Goal: Task Accomplishment & Management: Complete application form

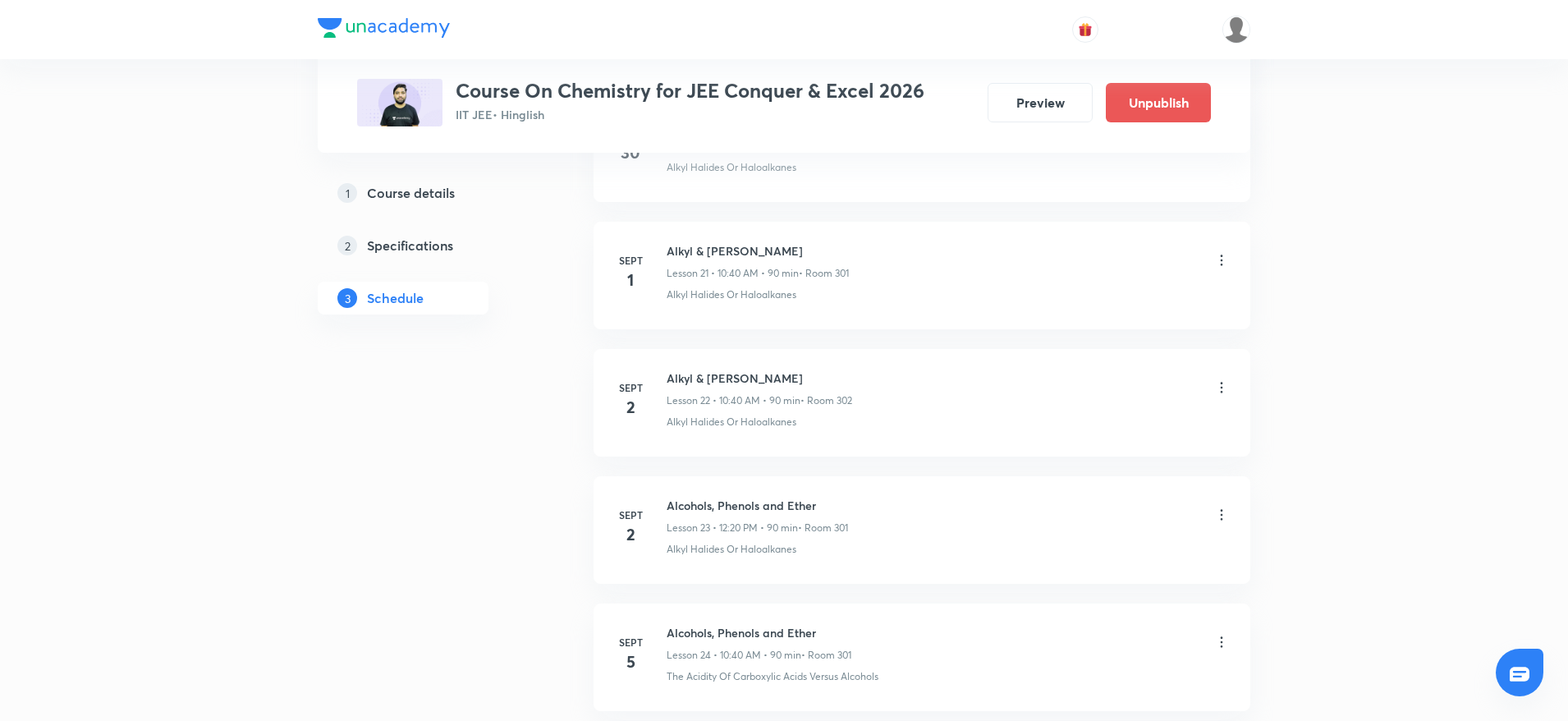
scroll to position [3776, 0]
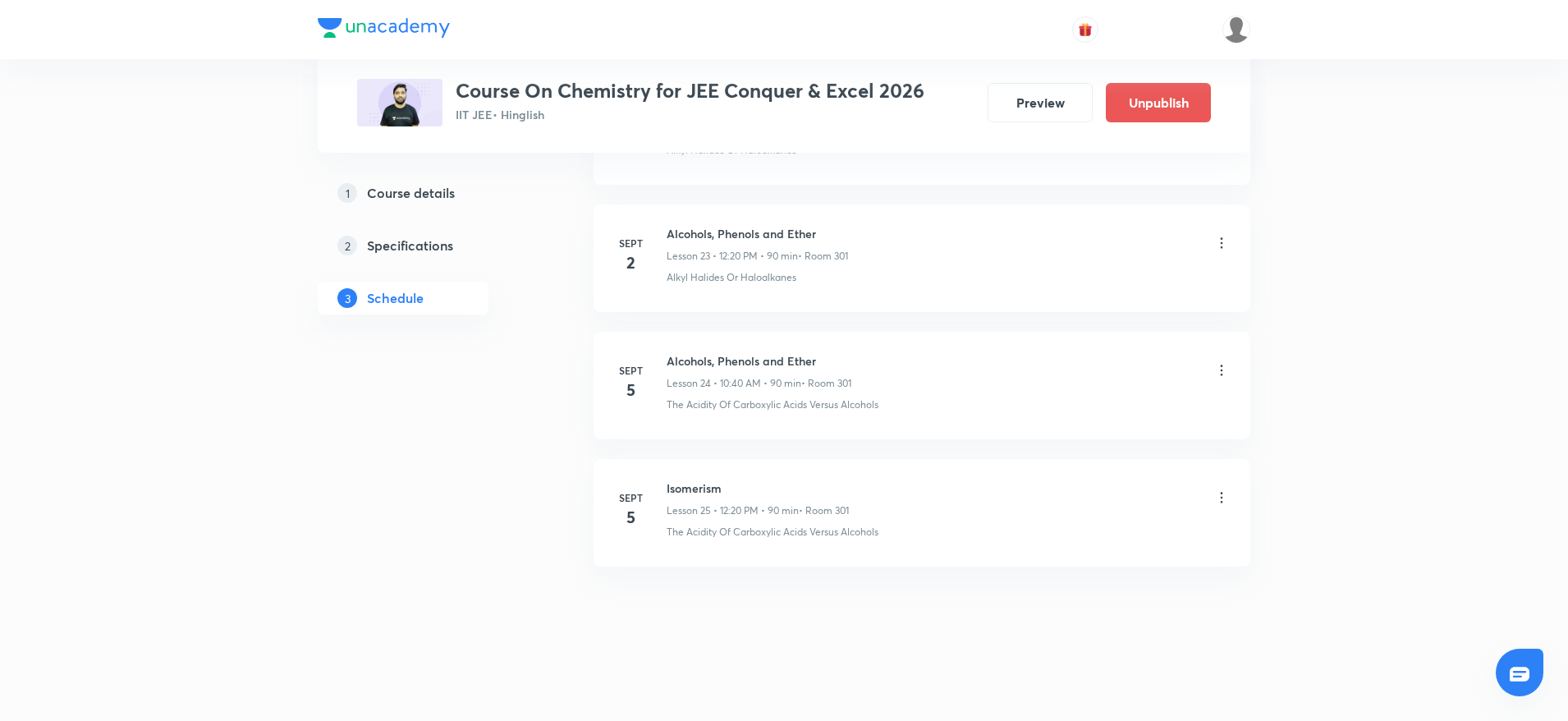
click at [706, 484] on h6 "Isomerism" at bounding box center [758, 488] width 182 height 18
copy h6 "Isomerism"
click at [1220, 489] on icon at bounding box center [1222, 497] width 17 height 17
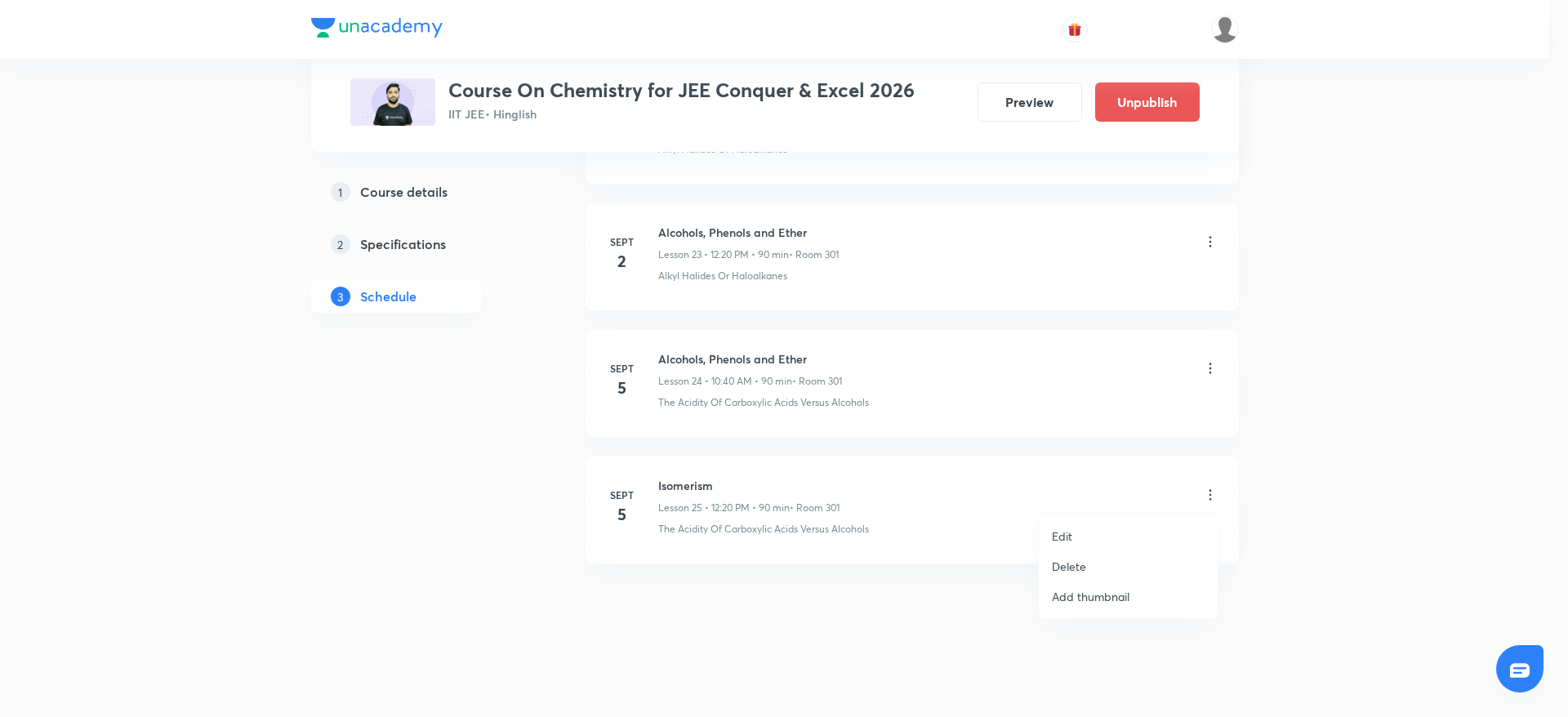
click at [1068, 564] on p "Delete" at bounding box center [1069, 565] width 34 height 18
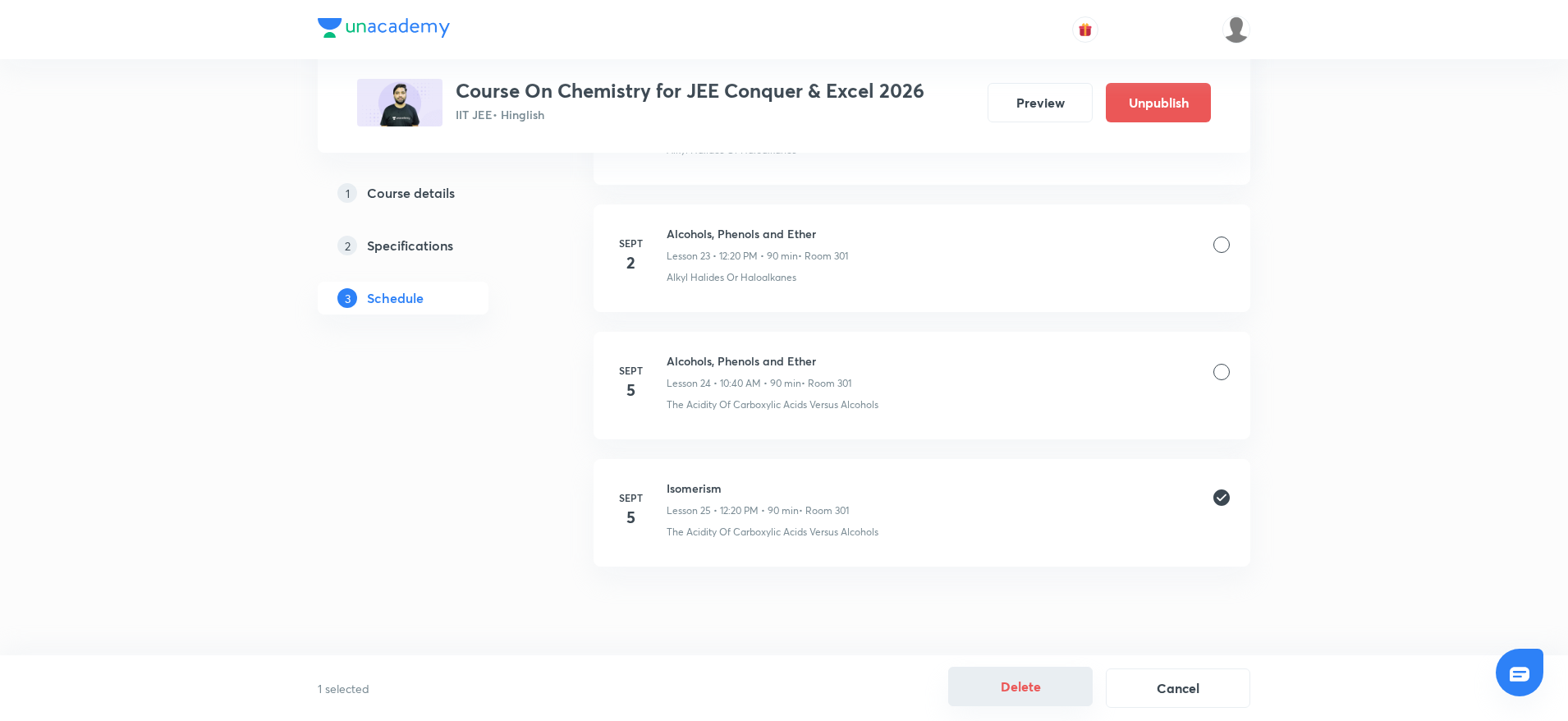
click at [987, 700] on button "Delete" at bounding box center [1020, 686] width 144 height 39
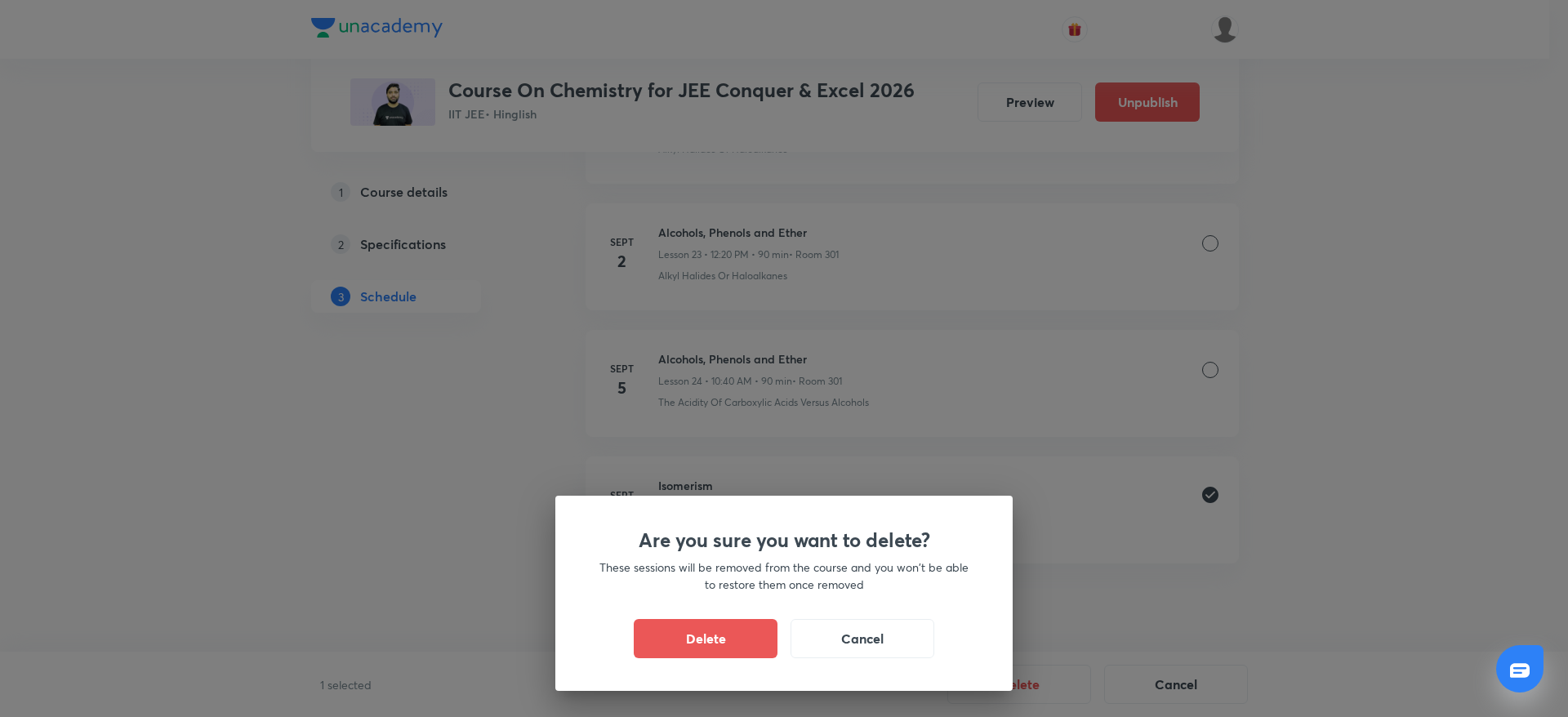
click at [709, 611] on div "Are you sure you want to delete? These sessions will be removed from the course…" at bounding box center [784, 592] width 458 height 195
click at [709, 625] on button "Delete" at bounding box center [705, 637] width 143 height 39
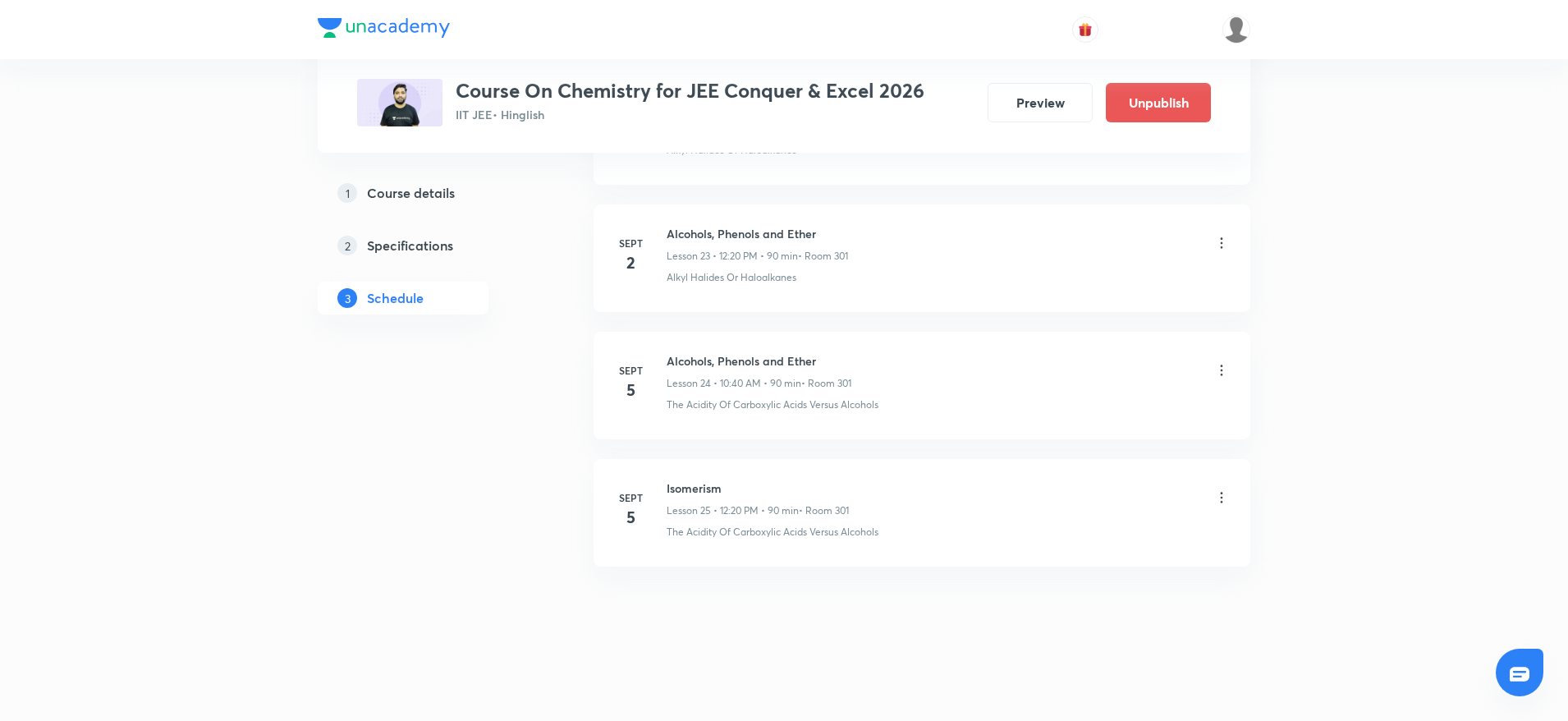
scroll to position [3649, 0]
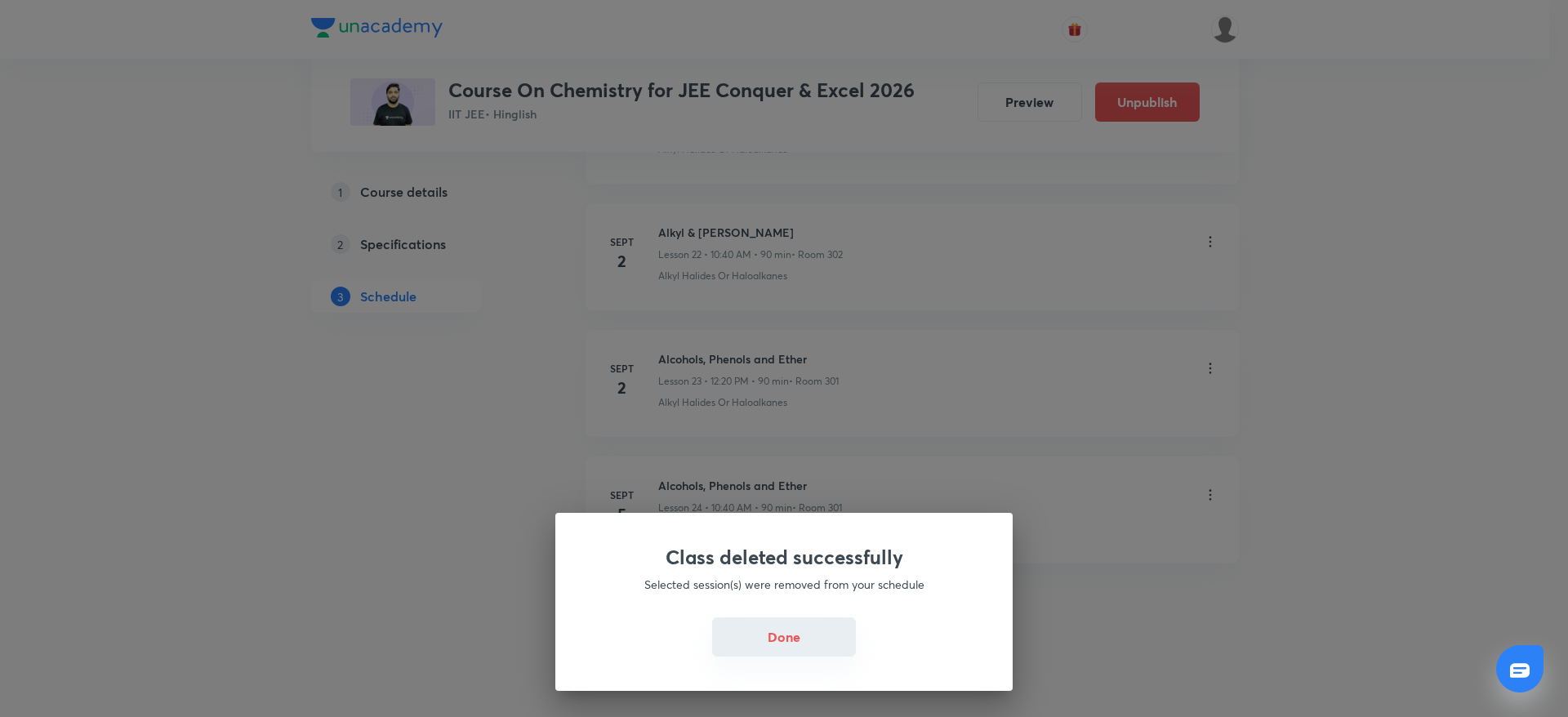
click at [827, 642] on button "Done" at bounding box center [783, 637] width 143 height 39
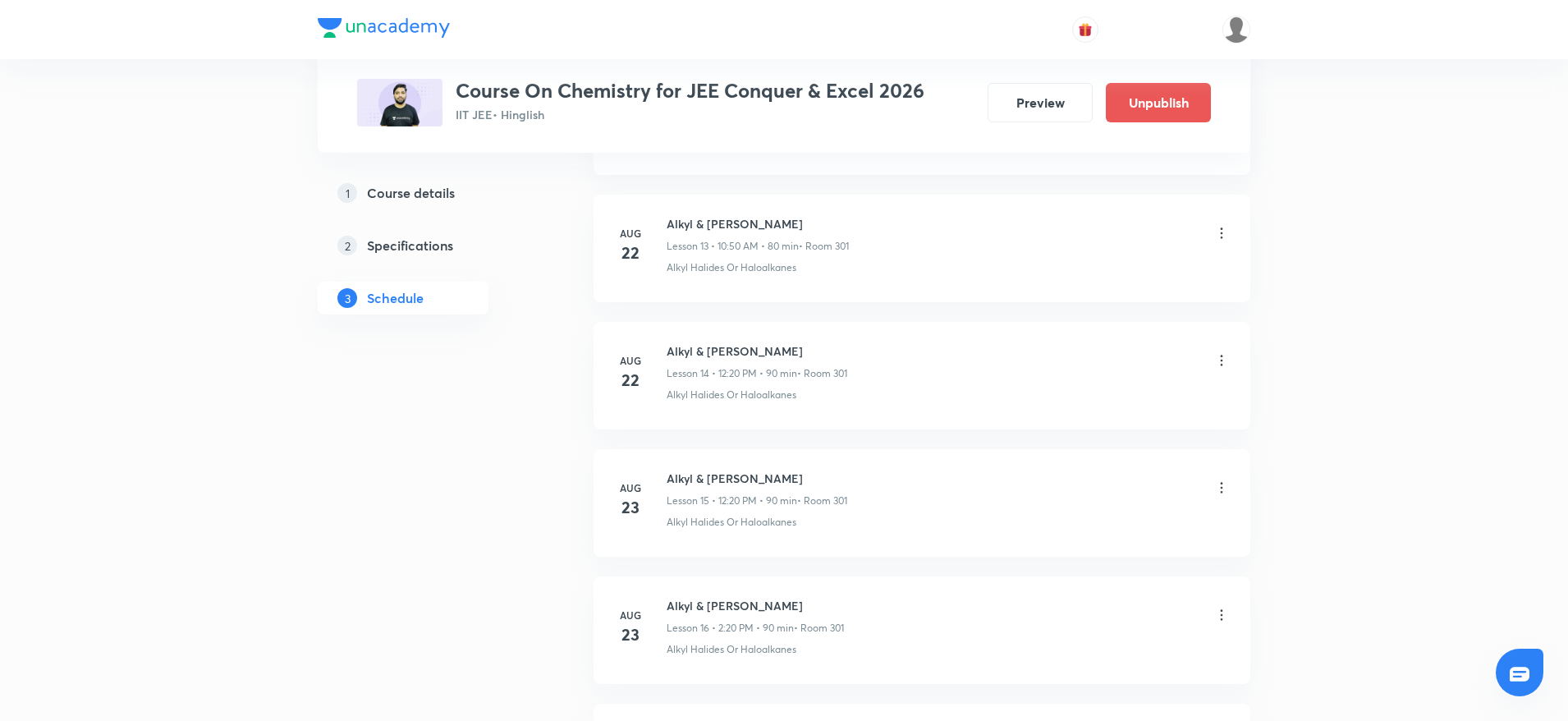
scroll to position [0, 0]
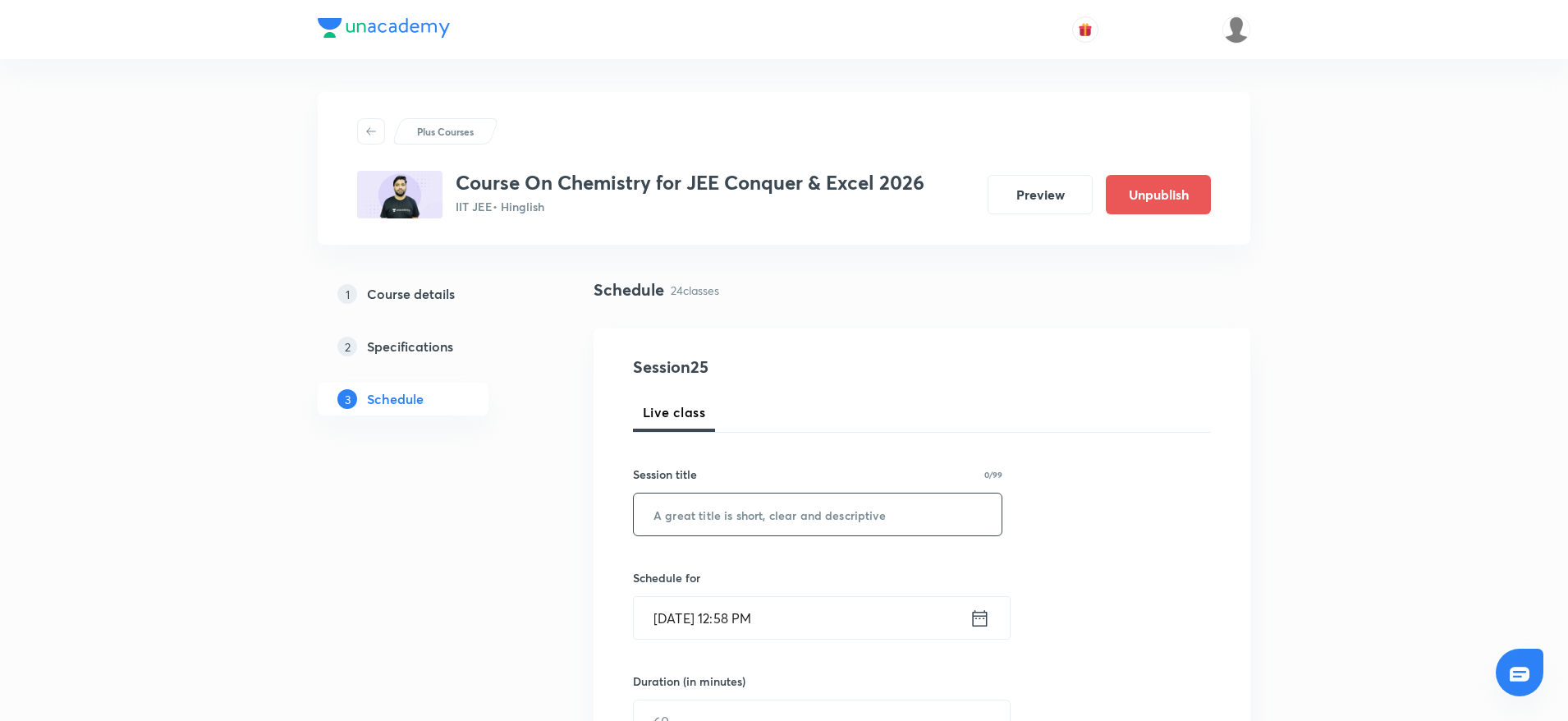
click at [859, 507] on input "text" at bounding box center [818, 514] width 368 height 42
paste input "Isomerism"
type input "Isomerism"
click at [775, 603] on input "[DATE] 12:58 PM" at bounding box center [801, 617] width 336 height 42
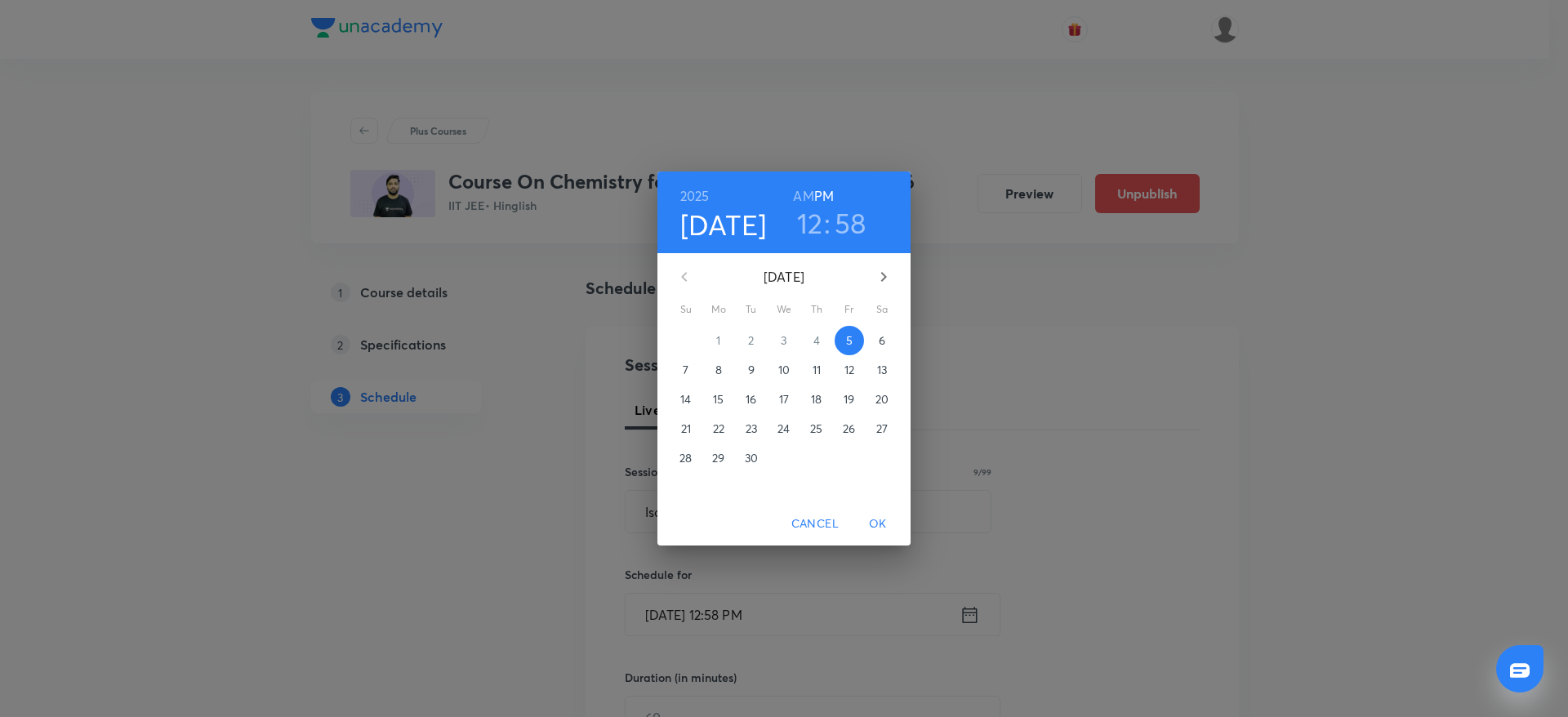
click at [797, 217] on h3 "12" at bounding box center [810, 223] width 26 height 34
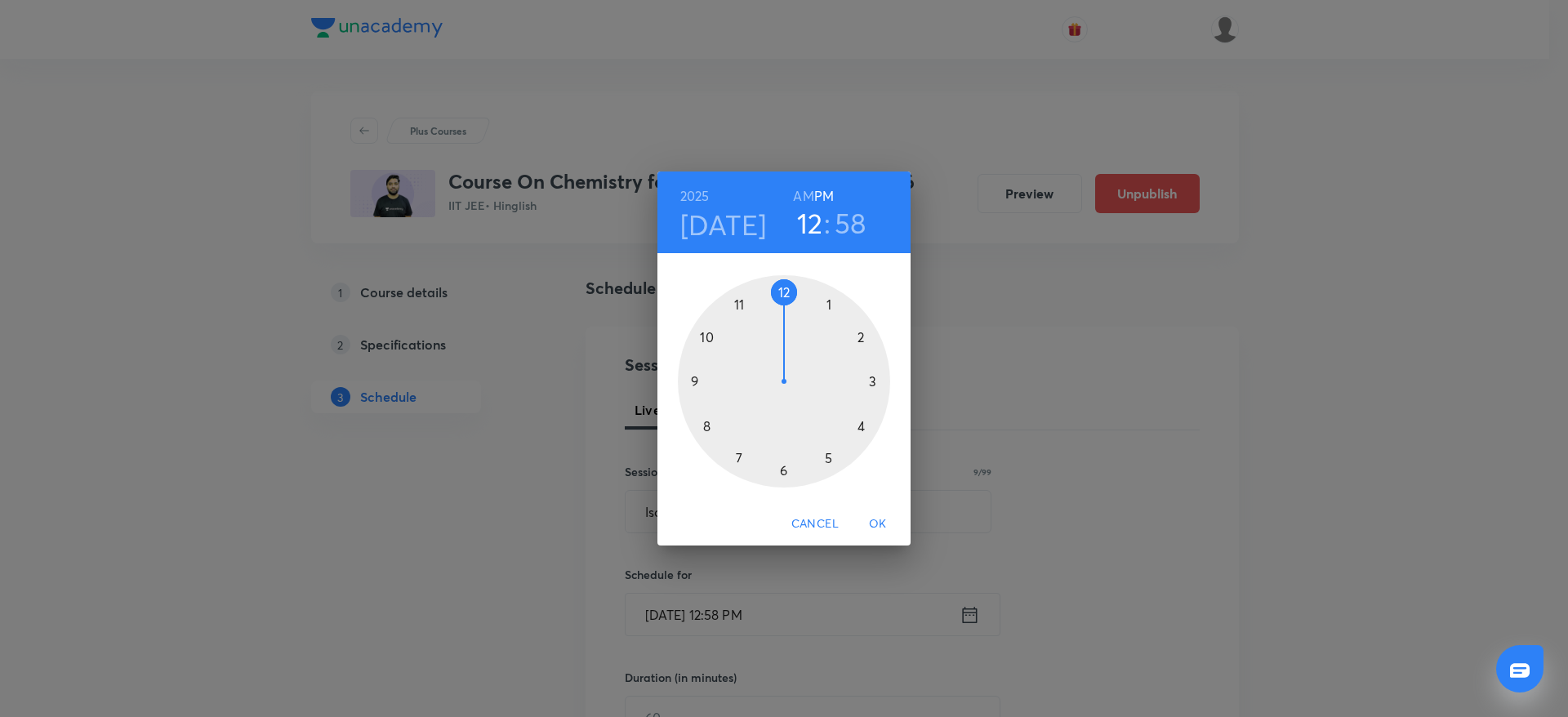
click at [836, 292] on div at bounding box center [784, 382] width 213 height 213
click at [781, 279] on div at bounding box center [784, 382] width 213 height 213
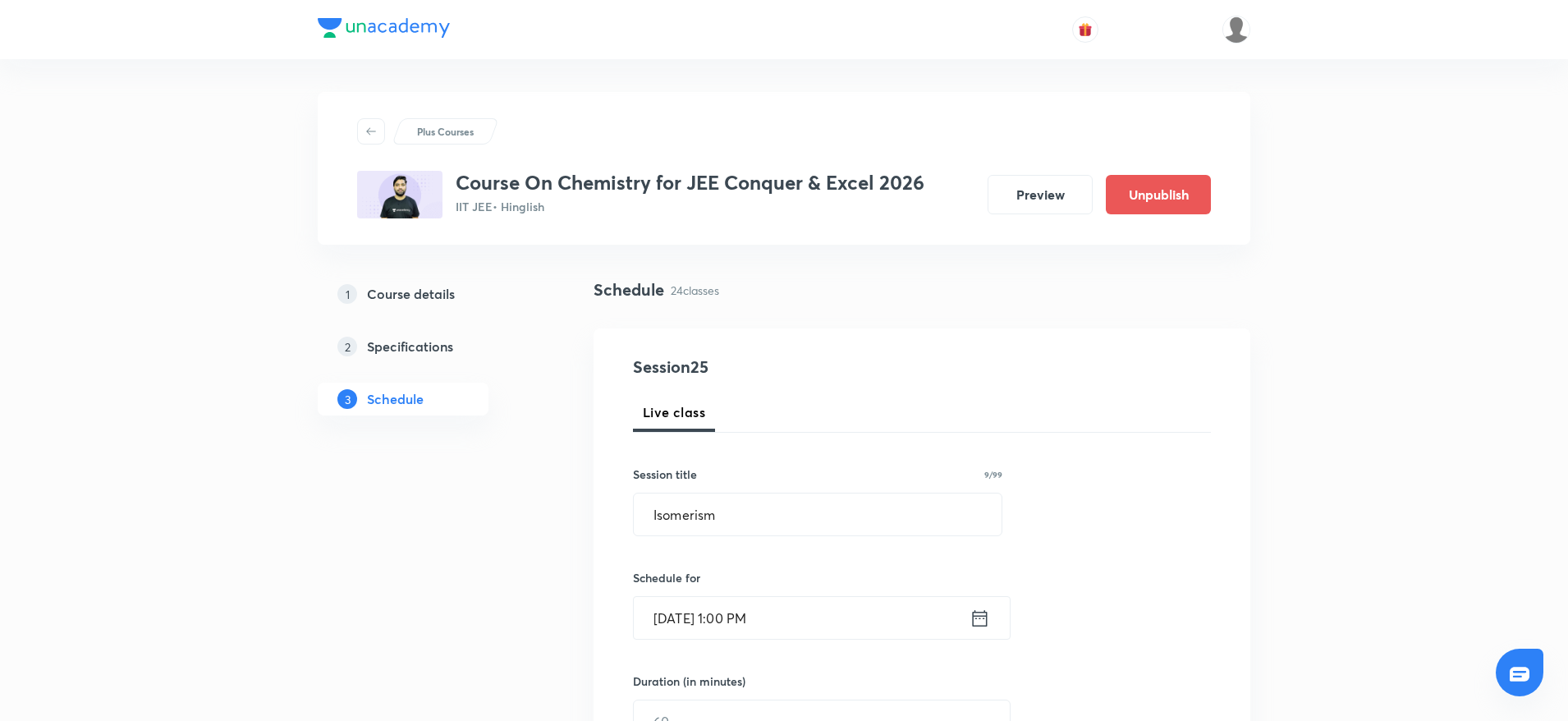
scroll to position [124, 0]
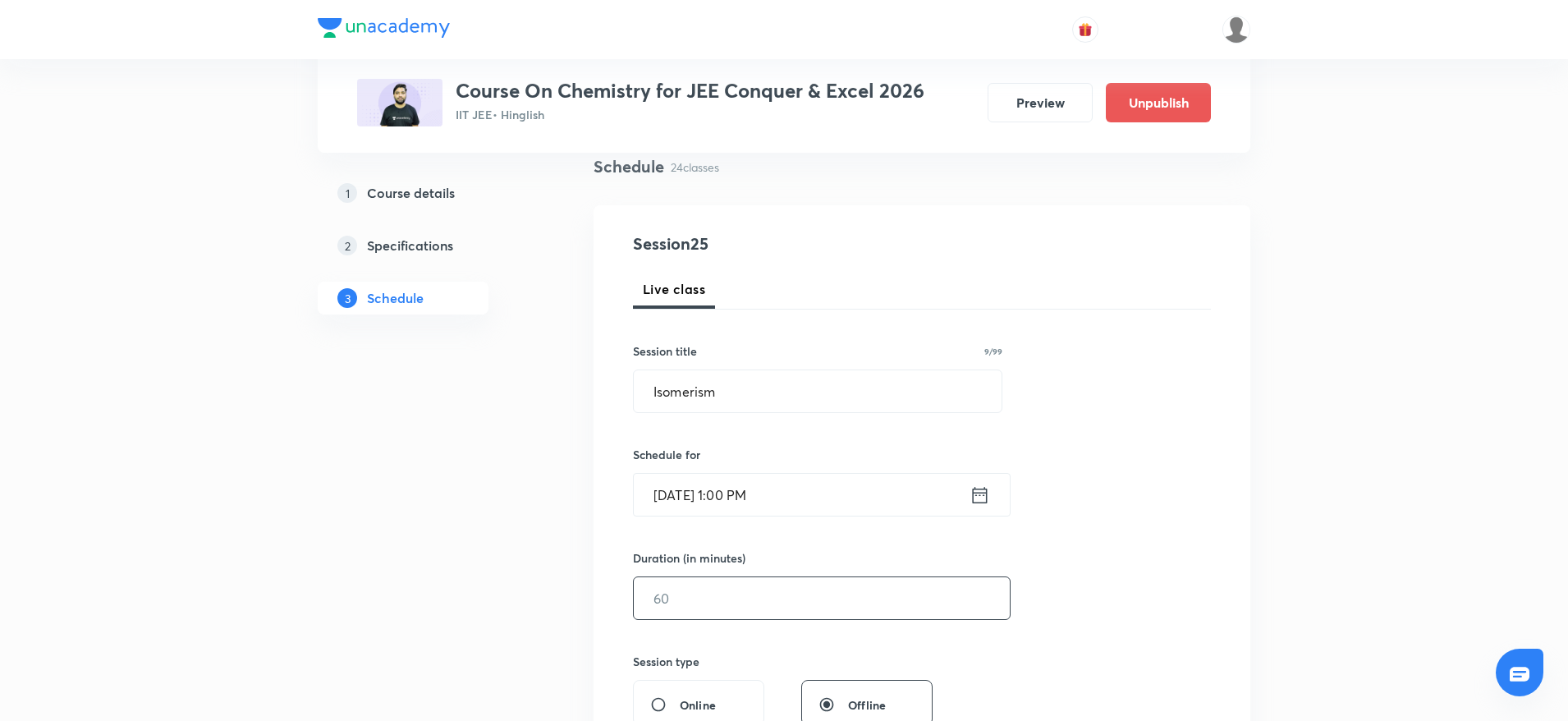
click at [752, 618] on input "text" at bounding box center [822, 597] width 376 height 42
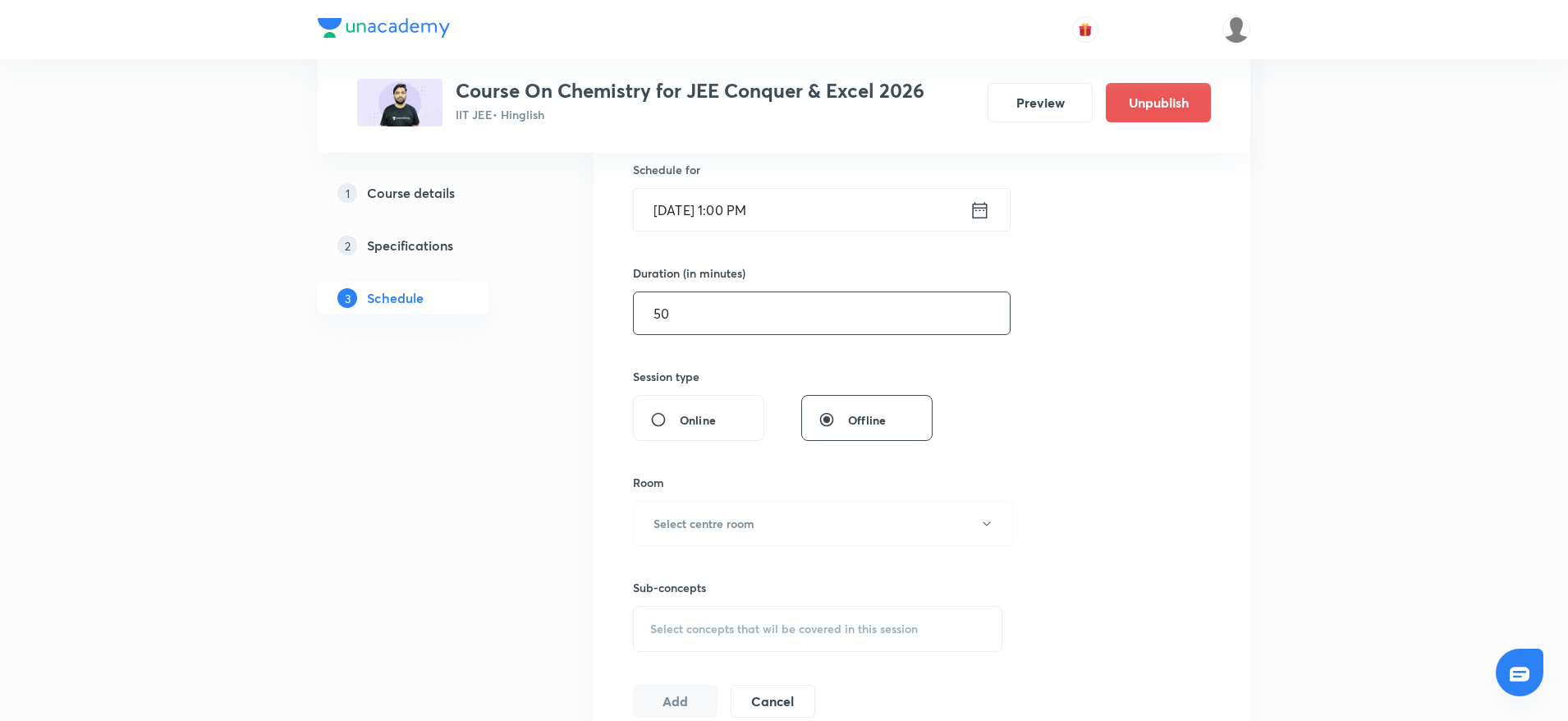
scroll to position [424, 0]
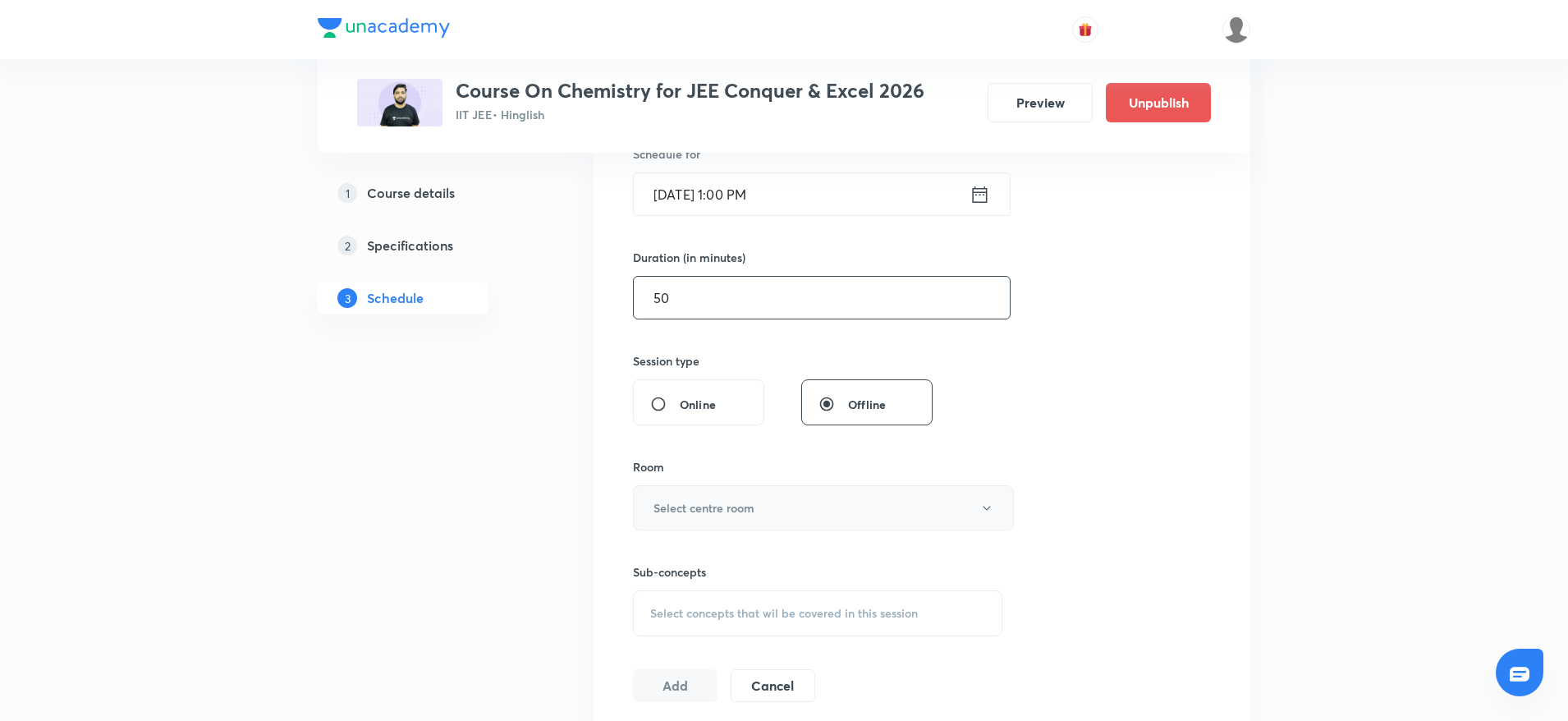
type input "50"
click at [759, 505] on button "Select centre room" at bounding box center [824, 507] width 381 height 46
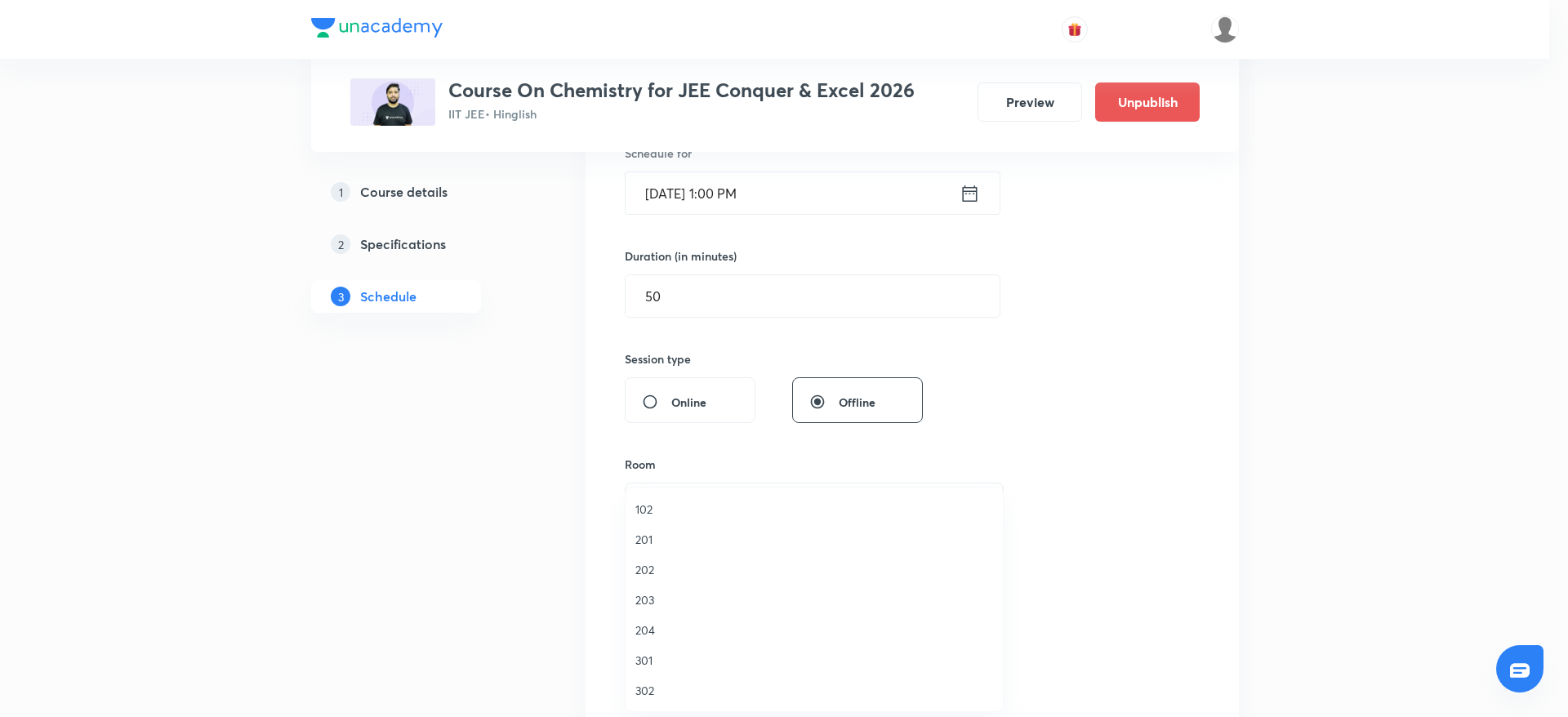
click at [663, 667] on span "301" at bounding box center [814, 660] width 358 height 18
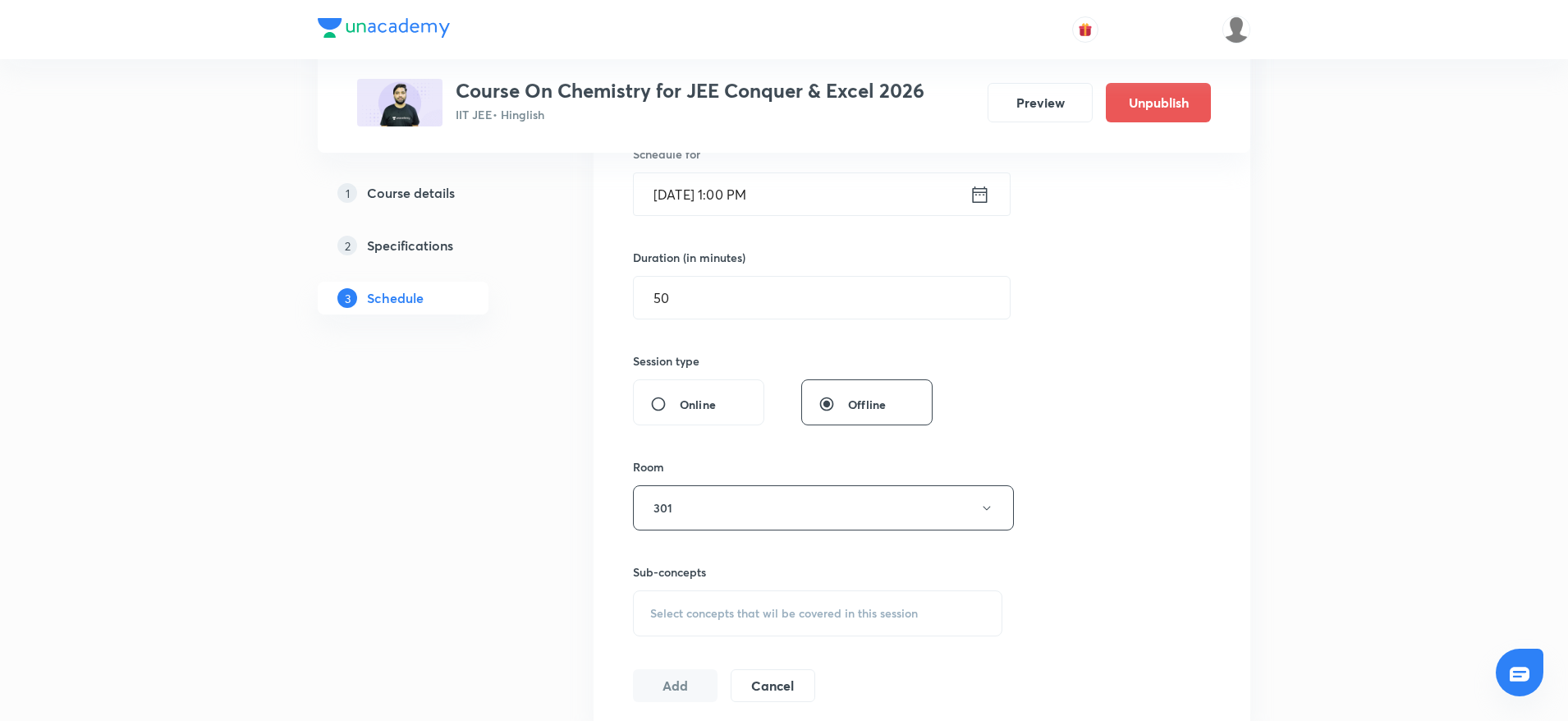
click at [736, 629] on div "Select concepts that wil be covered in this session" at bounding box center [818, 612] width 370 height 46
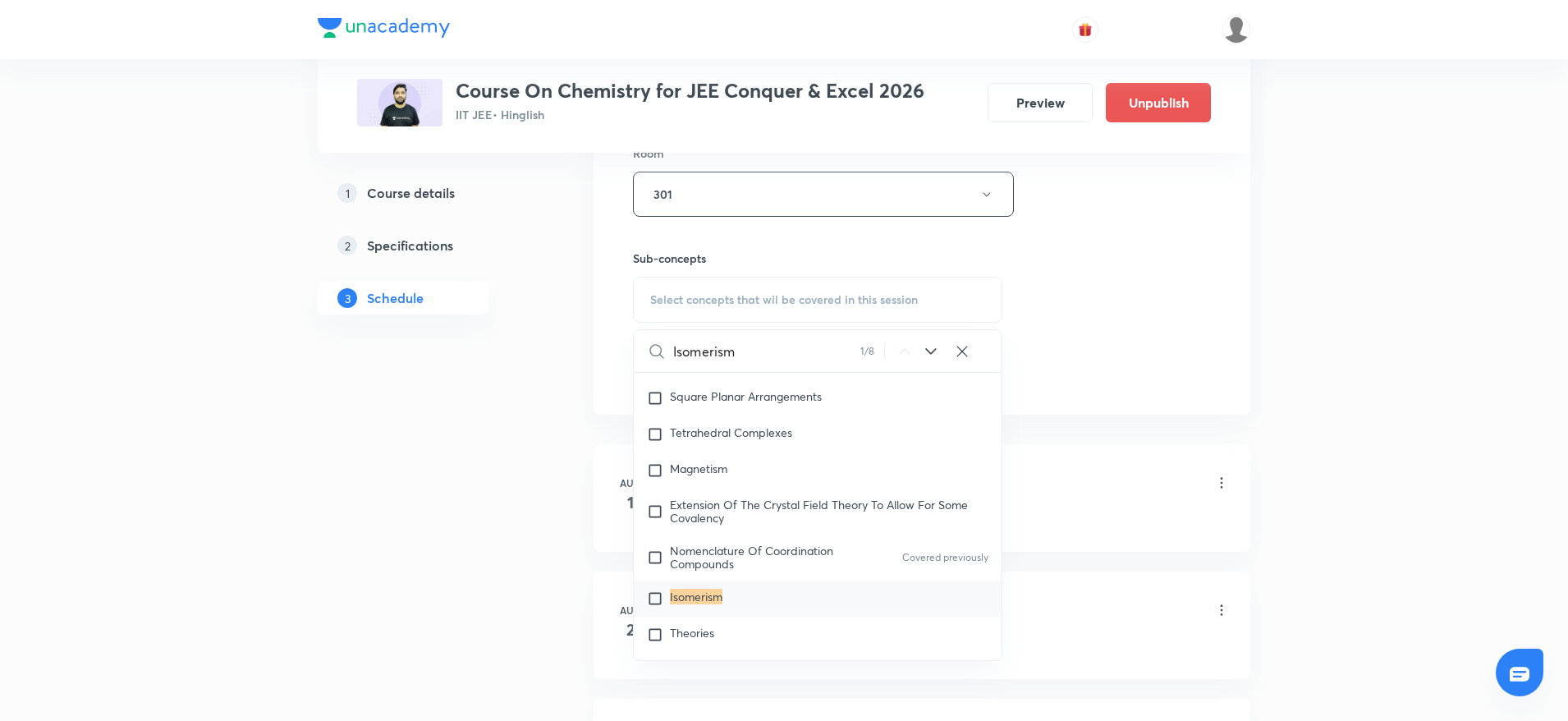
scroll to position [796, 0]
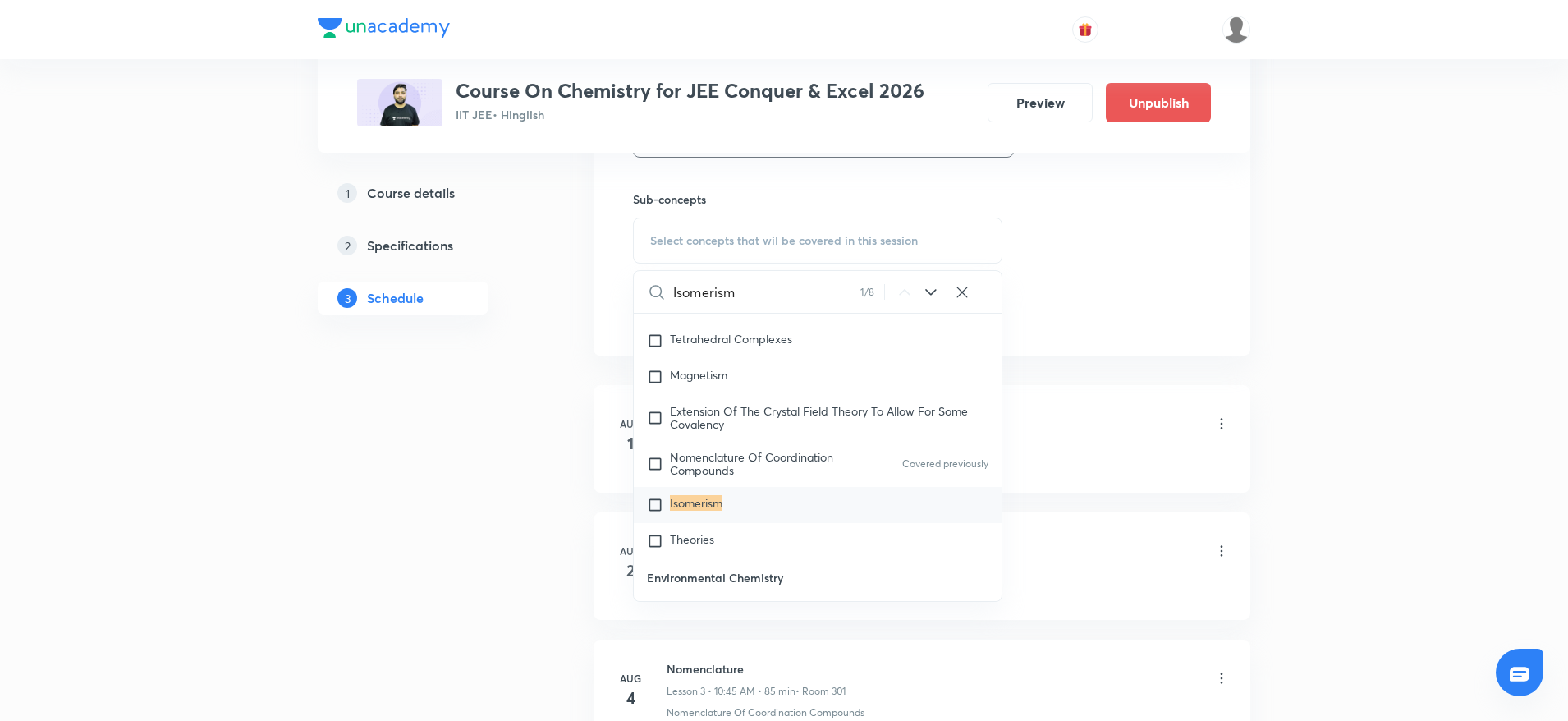
type input "Isomerism"
click at [708, 510] on mark "Isomerism" at bounding box center [696, 503] width 53 height 16
checkbox input "true"
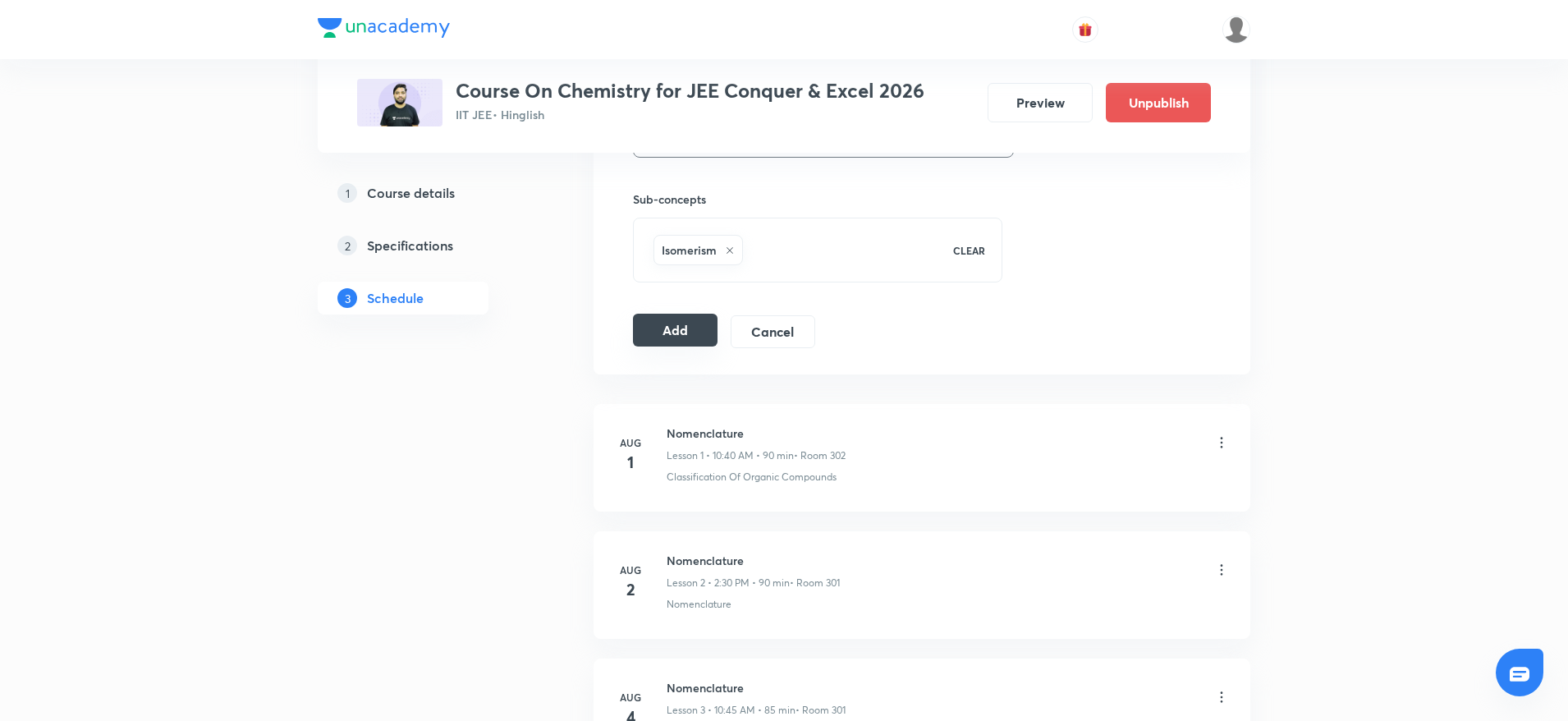
click at [672, 338] on button "Add" at bounding box center [675, 329] width 85 height 33
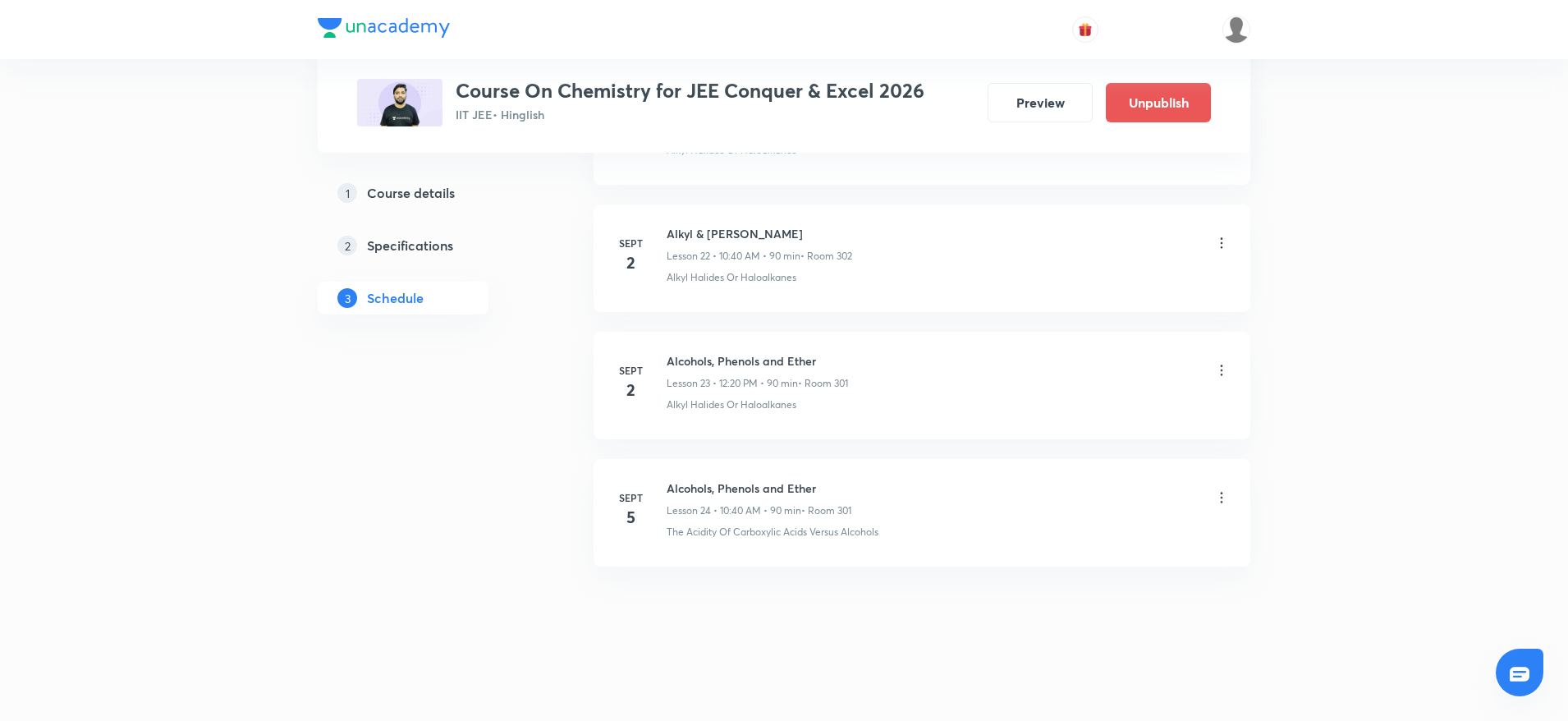
scroll to position [2894, 0]
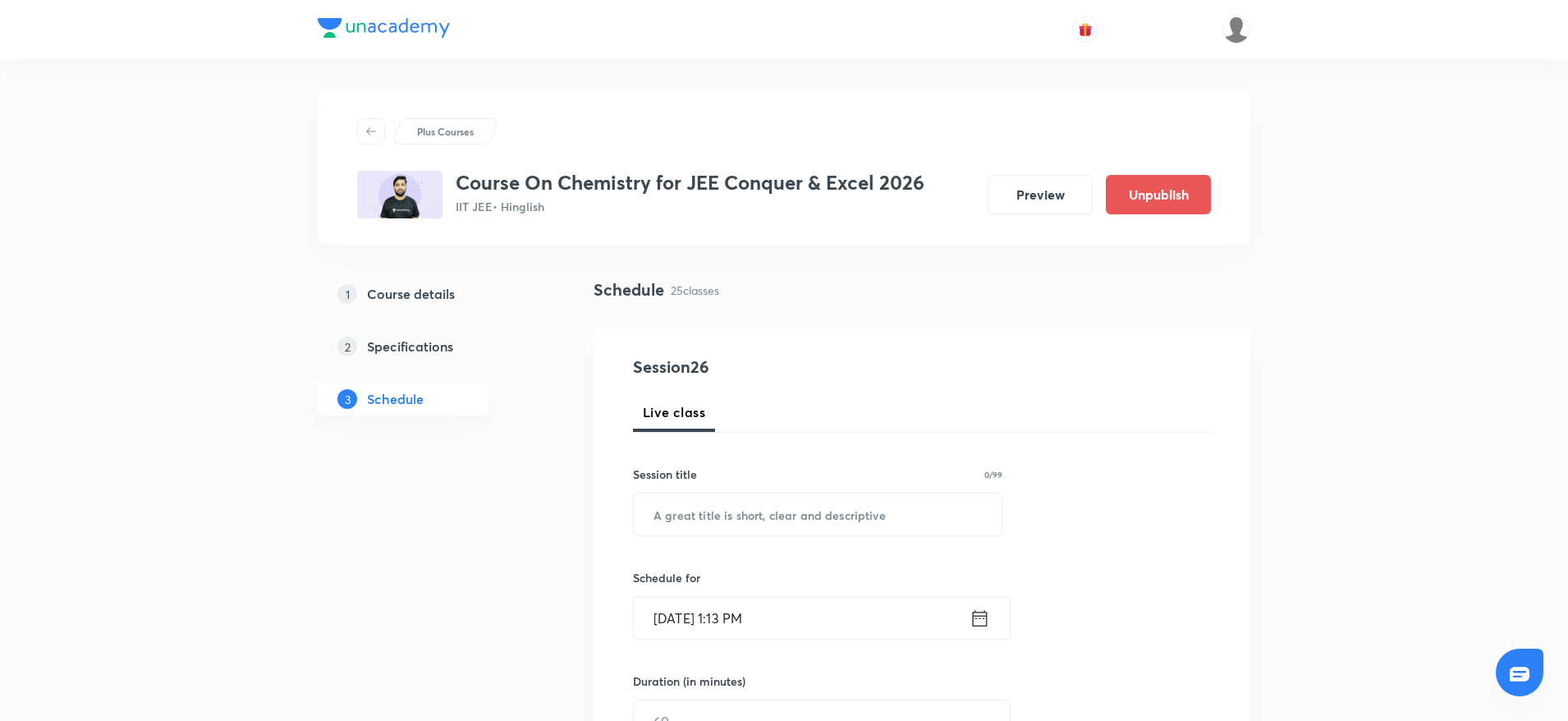
drag, startPoint x: 0, startPoint y: 0, endPoint x: 117, endPoint y: 73, distance: 137.9
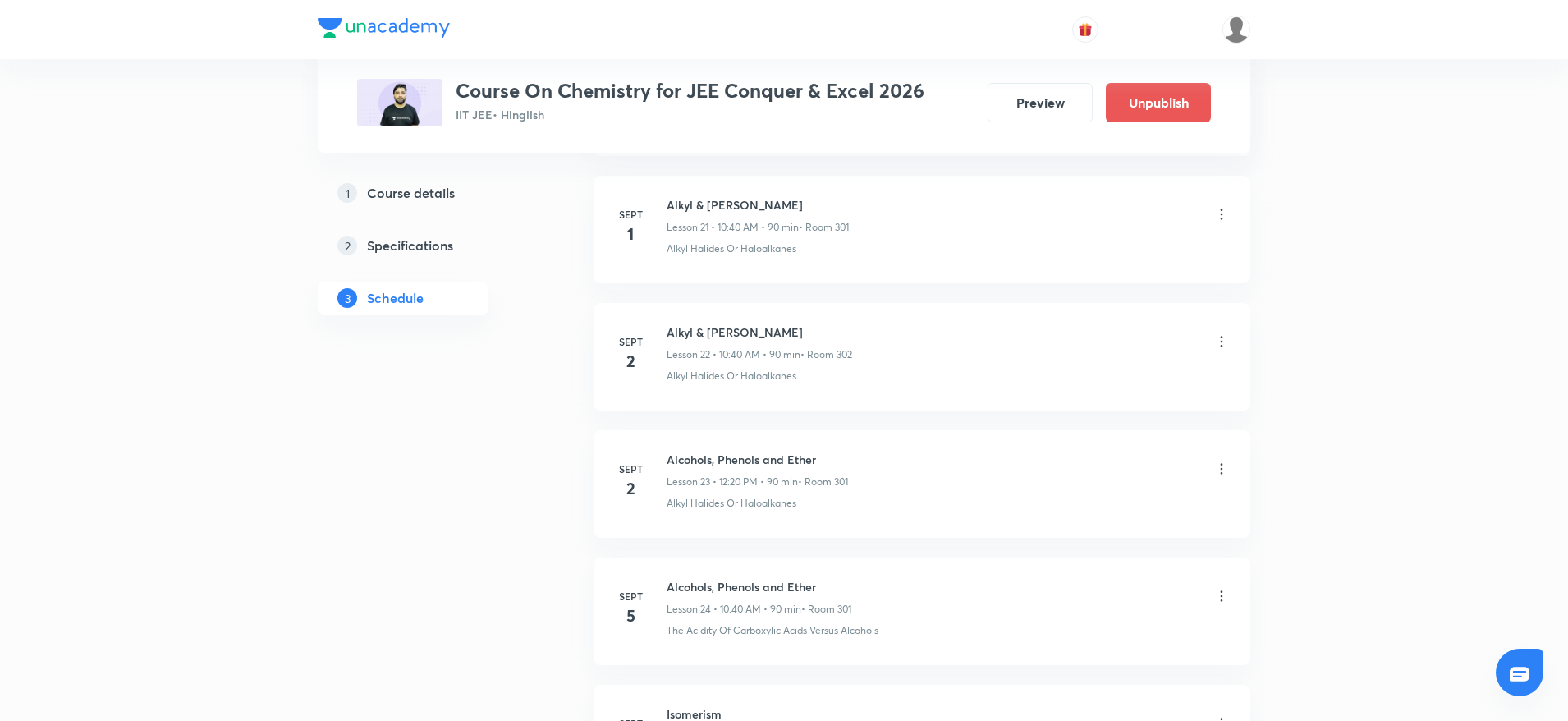
scroll to position [3776, 0]
